Goal: Complete application form: Complete application form

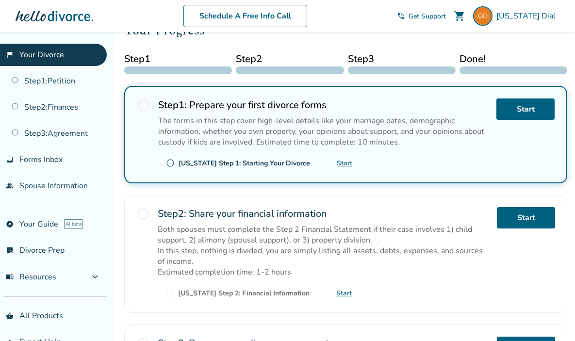
scroll to position [153, 0]
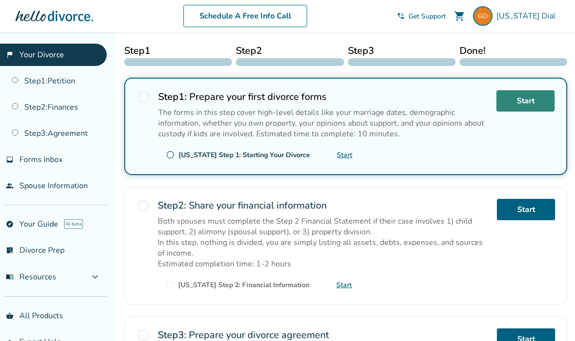
click at [526, 101] on link "Start" at bounding box center [525, 100] width 58 height 21
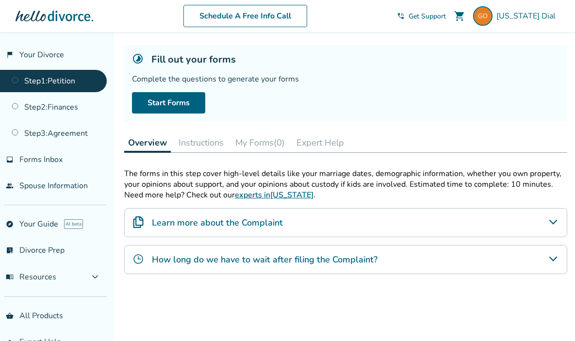
scroll to position [50, 0]
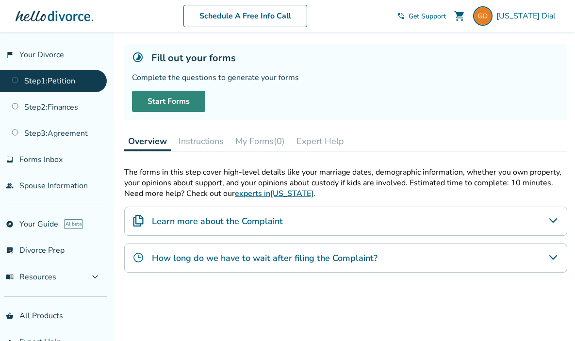
click at [172, 102] on link "Start Forms" at bounding box center [168, 101] width 73 height 21
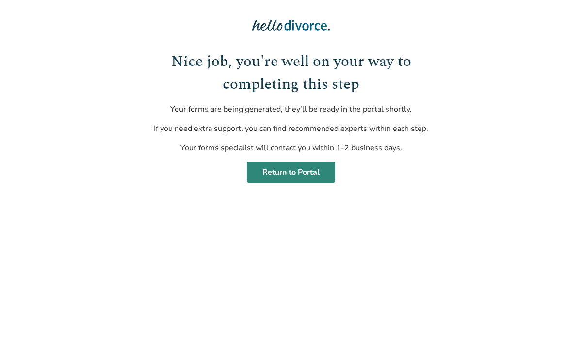
click at [290, 169] on link "Return to Portal" at bounding box center [291, 172] width 88 height 21
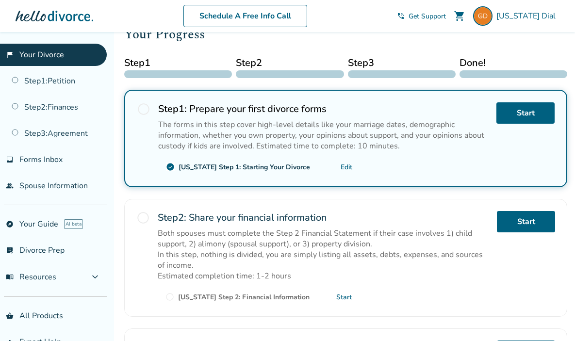
scroll to position [142, 0]
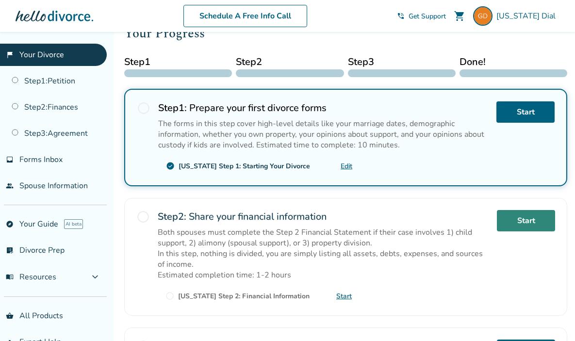
click at [514, 218] on link "Start" at bounding box center [526, 220] width 58 height 21
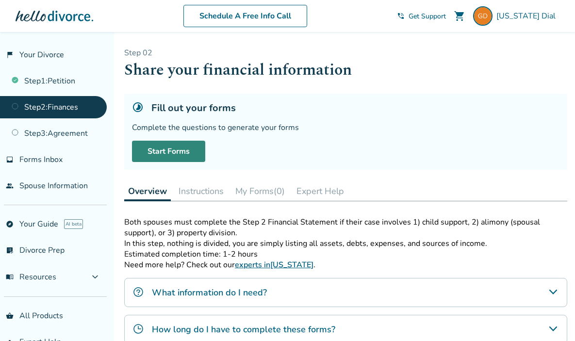
click at [177, 149] on link "Start Forms" at bounding box center [168, 151] width 73 height 21
